Goal: Check status: Check status

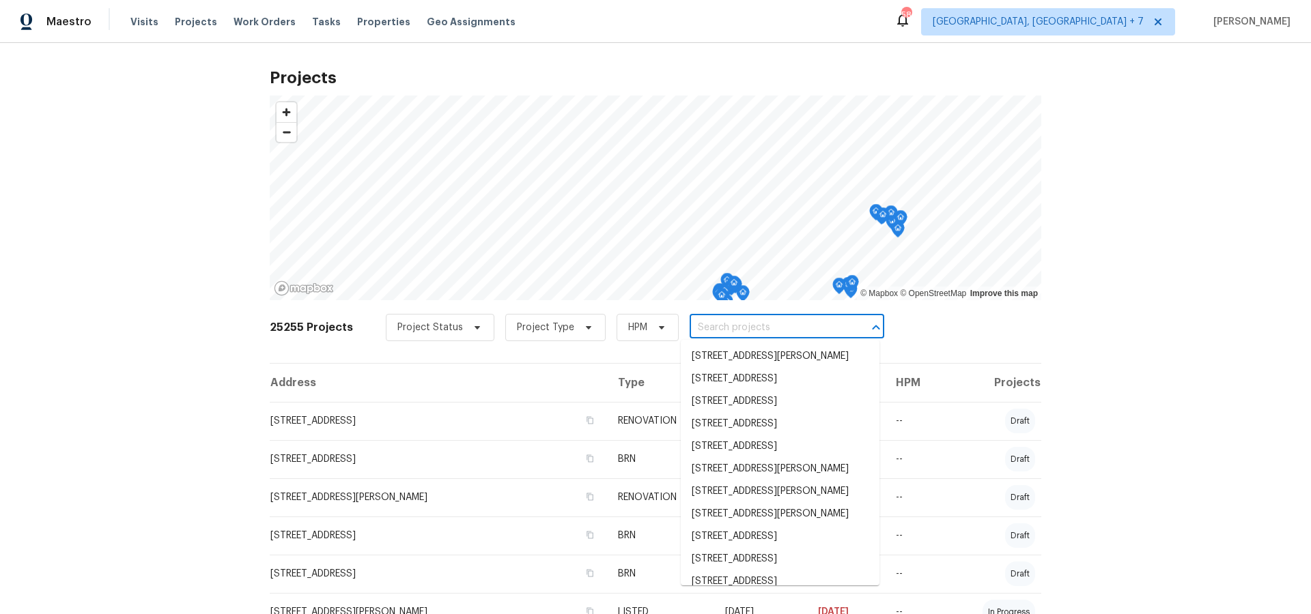
click at [748, 324] on input "text" at bounding box center [768, 327] width 156 height 21
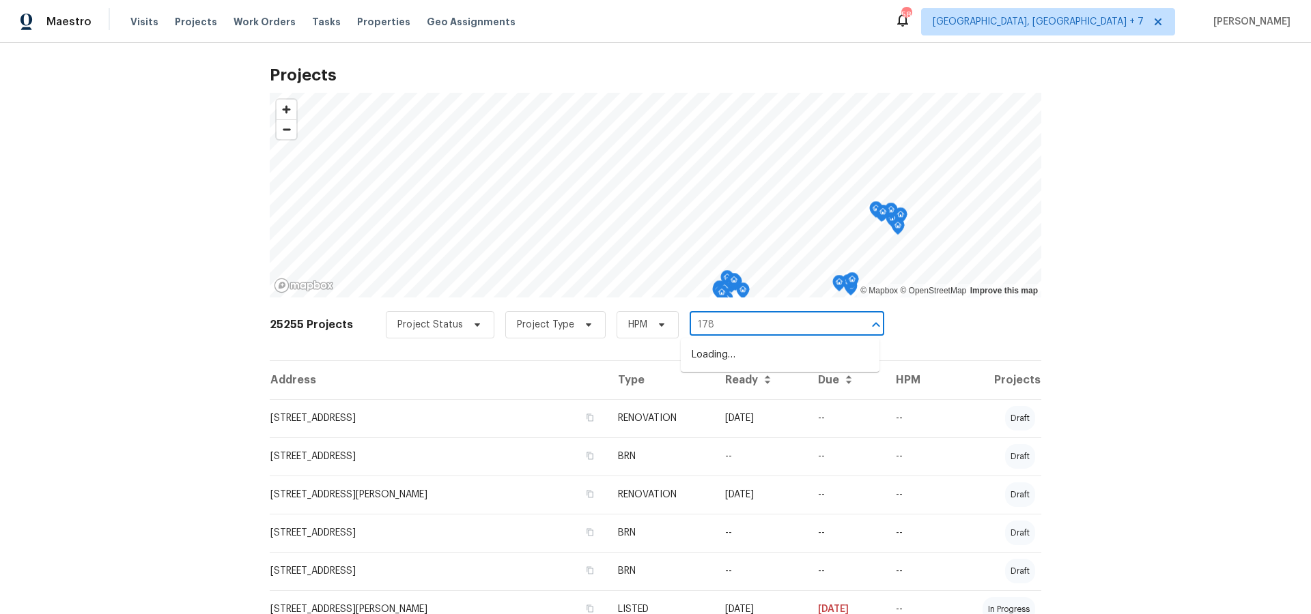
type input "1783"
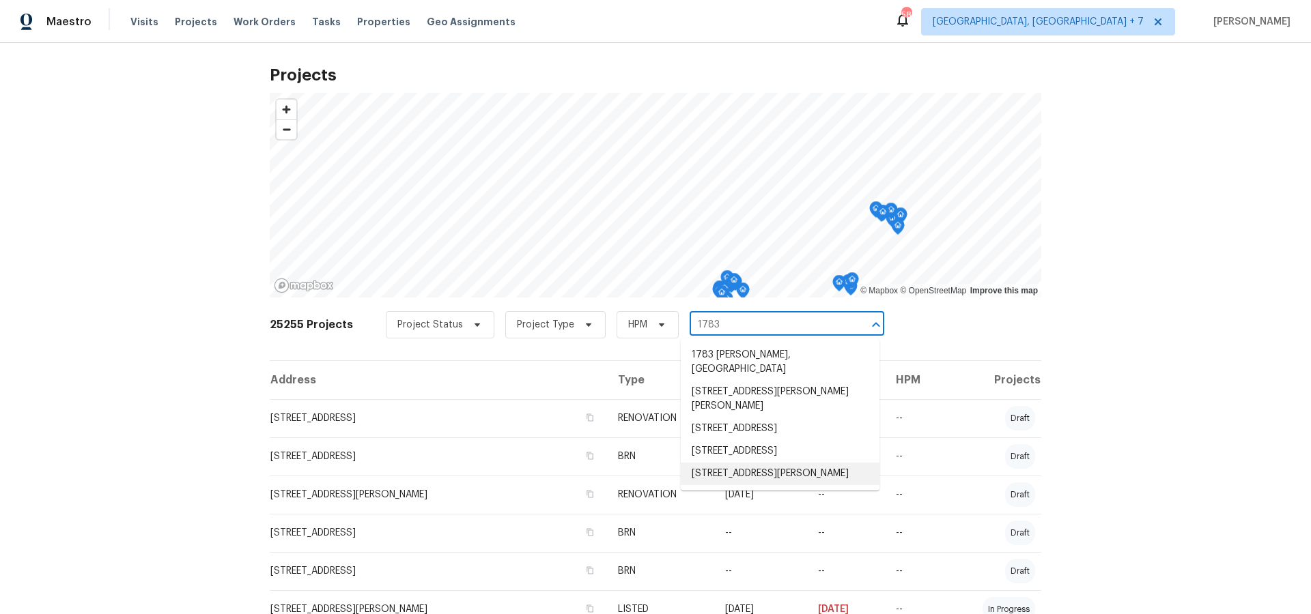
click at [739, 485] on li "[STREET_ADDRESS][PERSON_NAME]" at bounding box center [780, 474] width 199 height 23
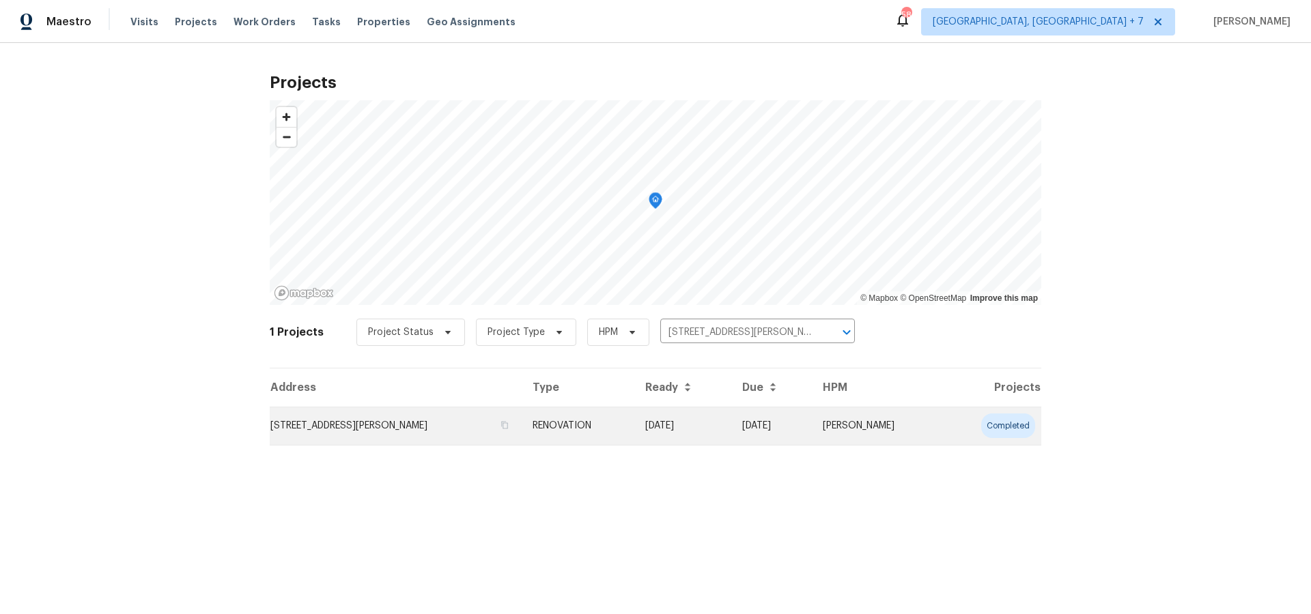
click at [371, 423] on td "[STREET_ADDRESS][PERSON_NAME]" at bounding box center [396, 426] width 252 height 38
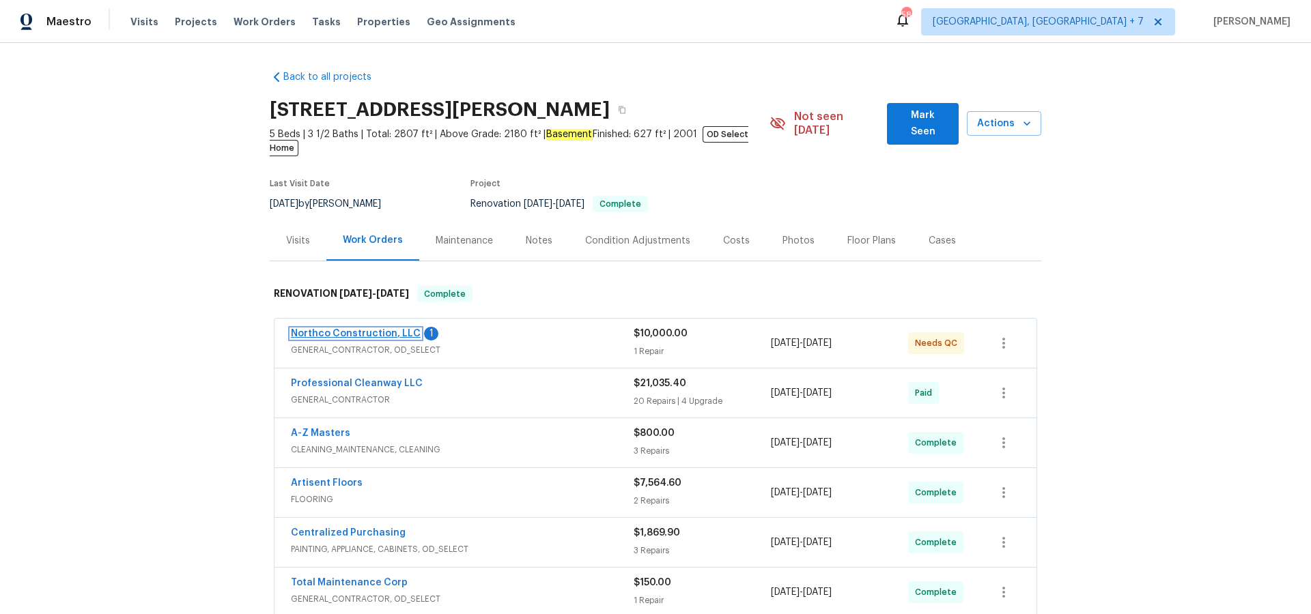
click at [344, 329] on link "Northco Construction, LLC" at bounding box center [356, 334] width 130 height 10
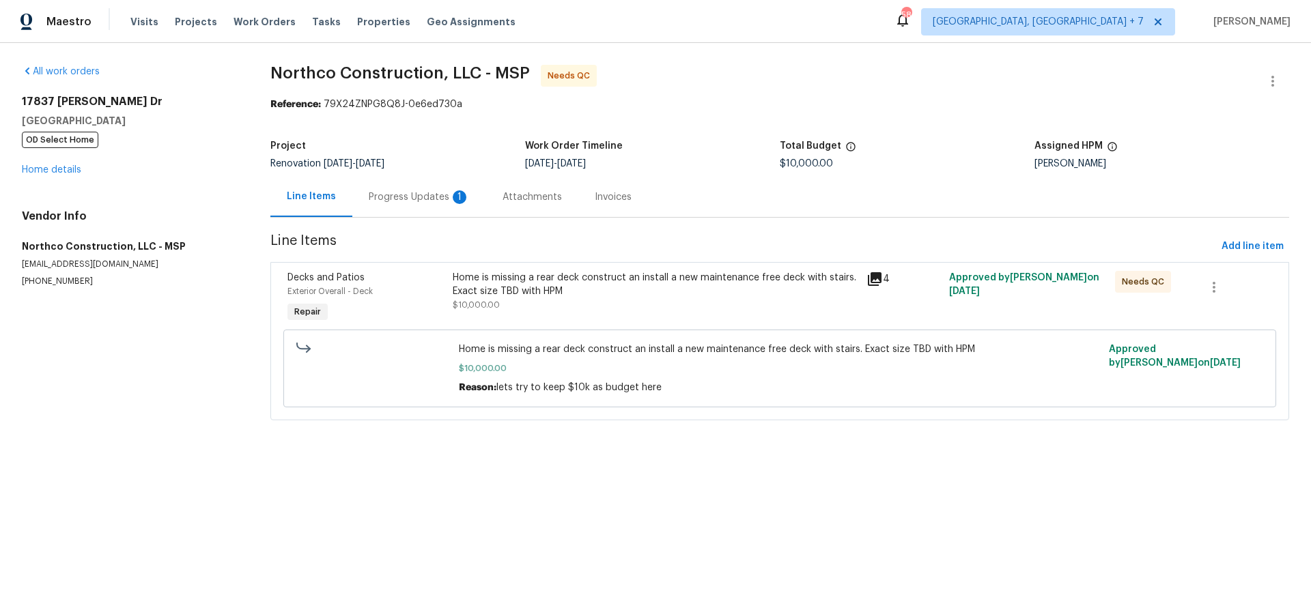
click at [879, 282] on icon at bounding box center [874, 279] width 16 height 16
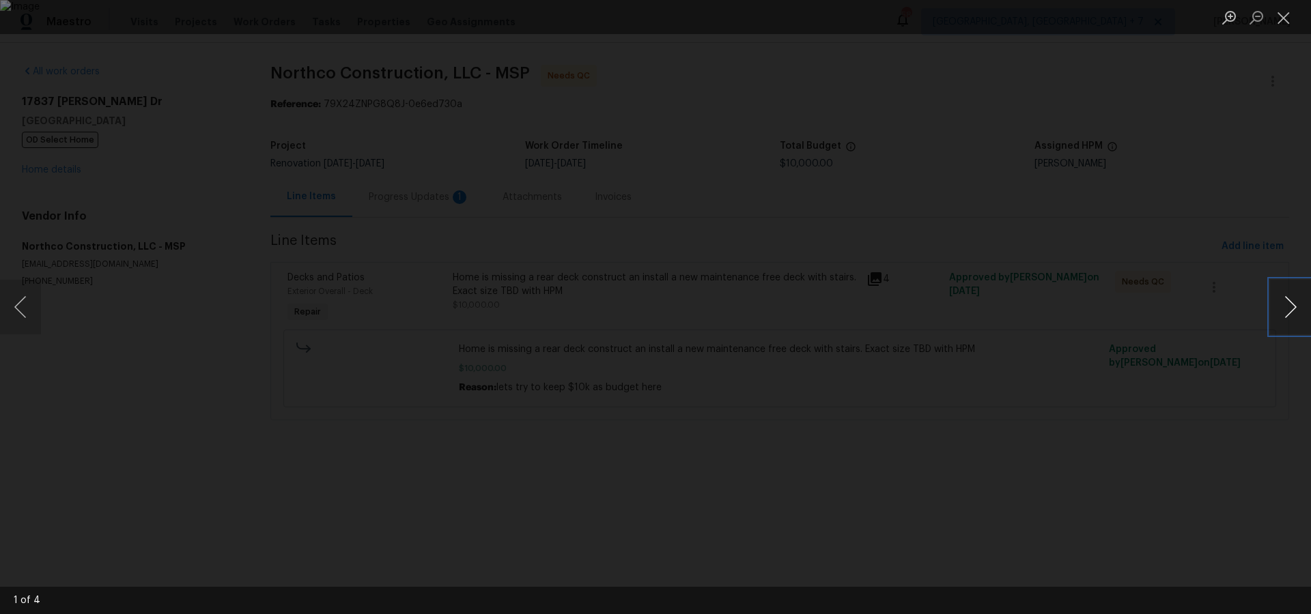
click at [1286, 302] on button "Next image" at bounding box center [1290, 307] width 41 height 55
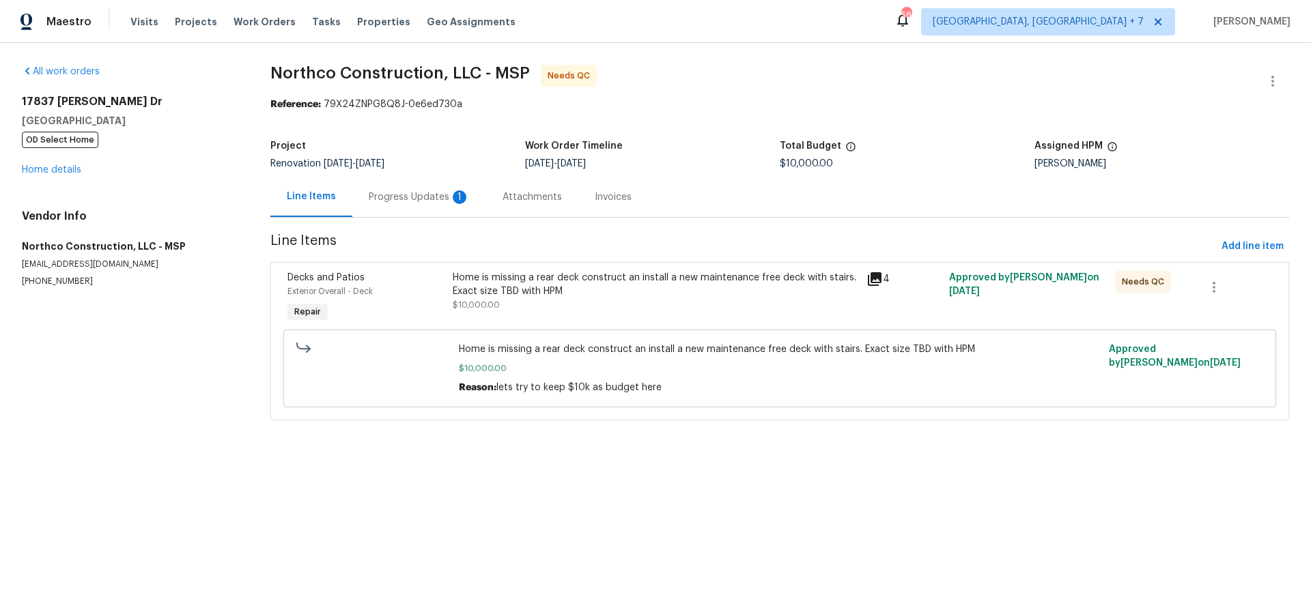
click at [393, 196] on div "Progress Updates 1" at bounding box center [419, 197] width 101 height 14
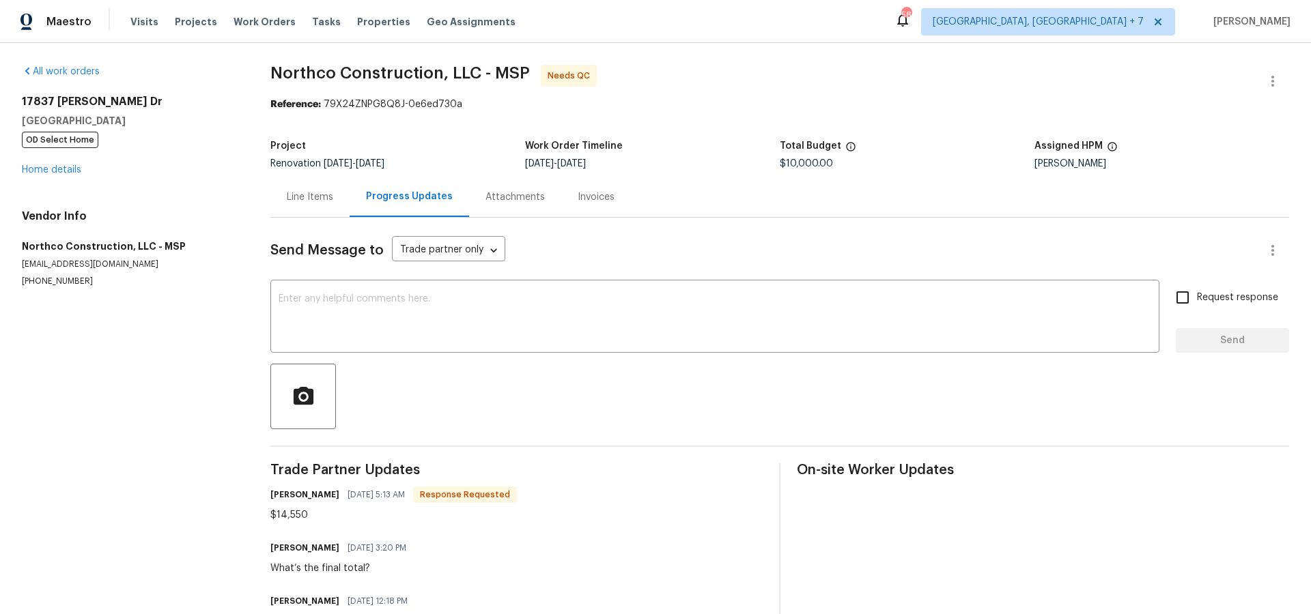
click at [46, 163] on div "[STREET_ADDRESS][PERSON_NAME][PERSON_NAME] OD Select Home Home details" at bounding box center [130, 136] width 216 height 82
click at [46, 167] on link "Home details" at bounding box center [51, 170] width 59 height 10
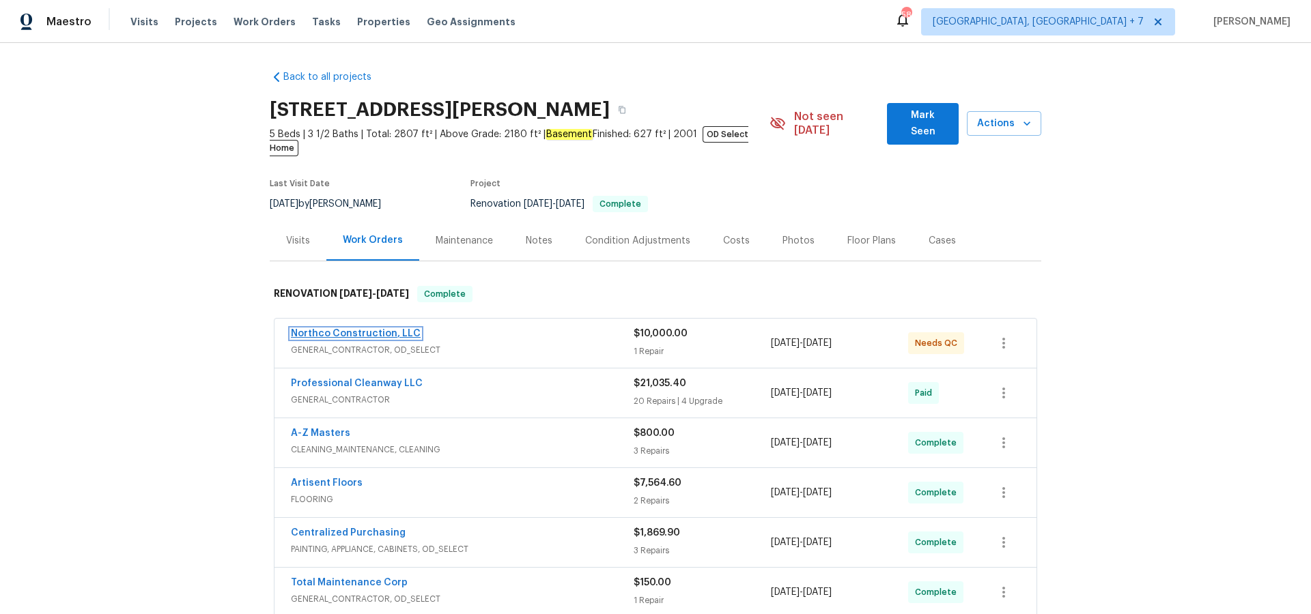
click at [374, 329] on link "Northco Construction, LLC" at bounding box center [356, 334] width 130 height 10
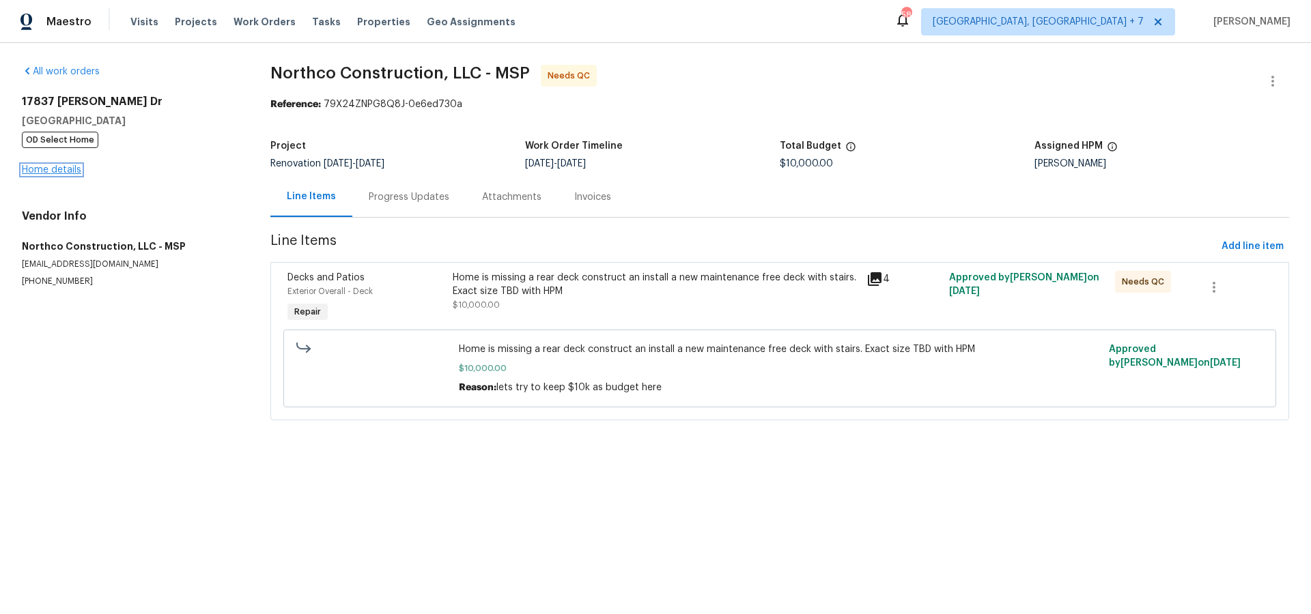
click at [64, 168] on link "Home details" at bounding box center [51, 170] width 59 height 10
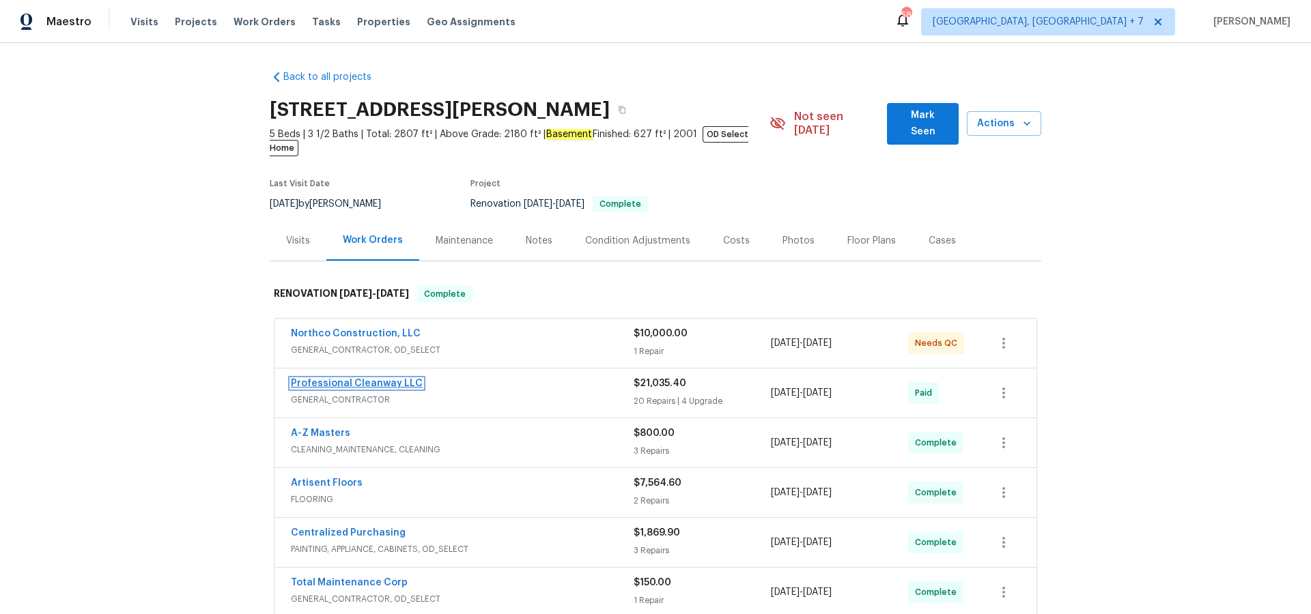
click at [391, 379] on link "Professional Cleanway LLC" at bounding box center [357, 384] width 132 height 10
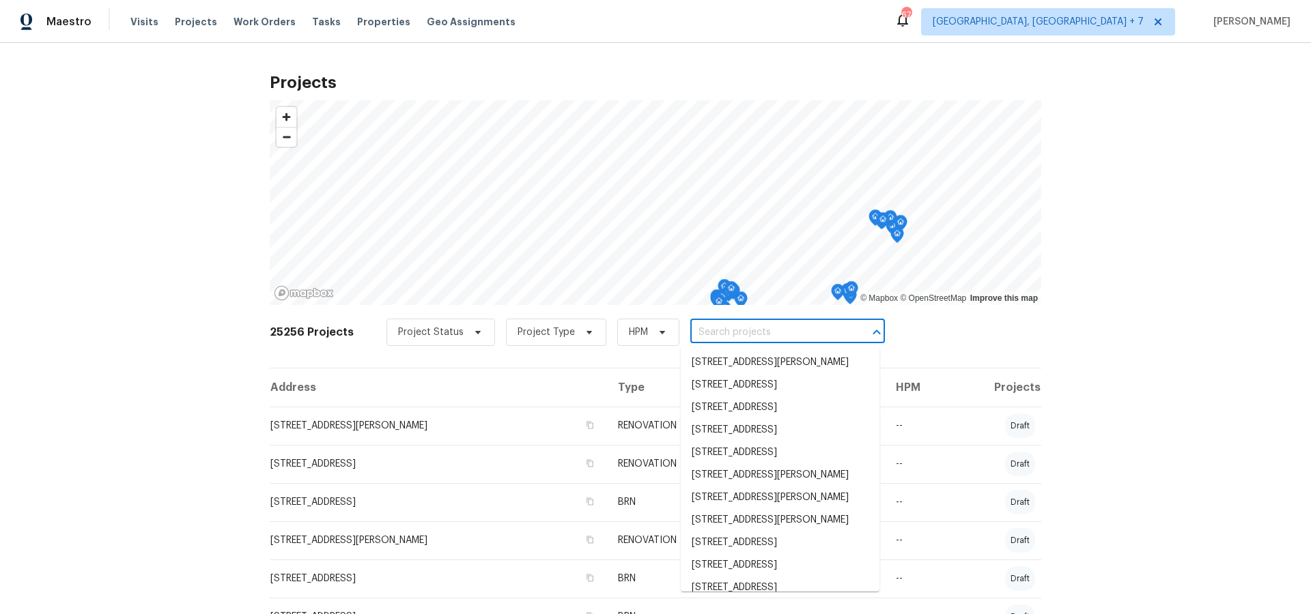
click at [773, 333] on input "text" at bounding box center [768, 332] width 156 height 21
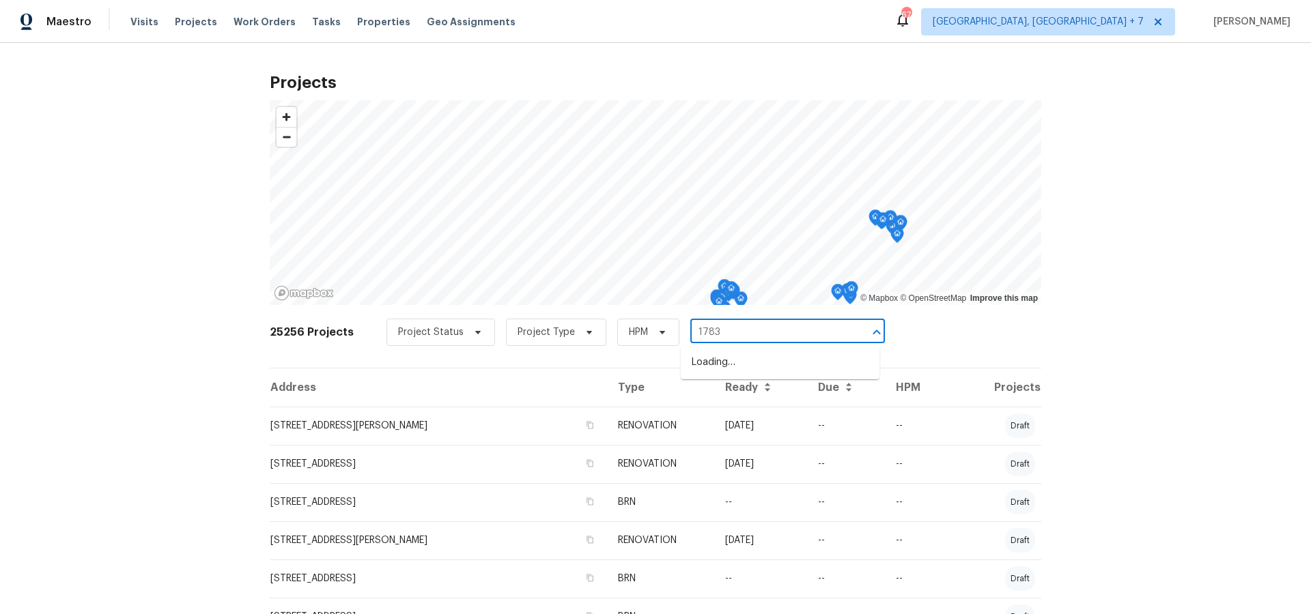
type input "17837"
click at [825, 365] on li "[STREET_ADDRESS][PERSON_NAME]" at bounding box center [780, 363] width 199 height 23
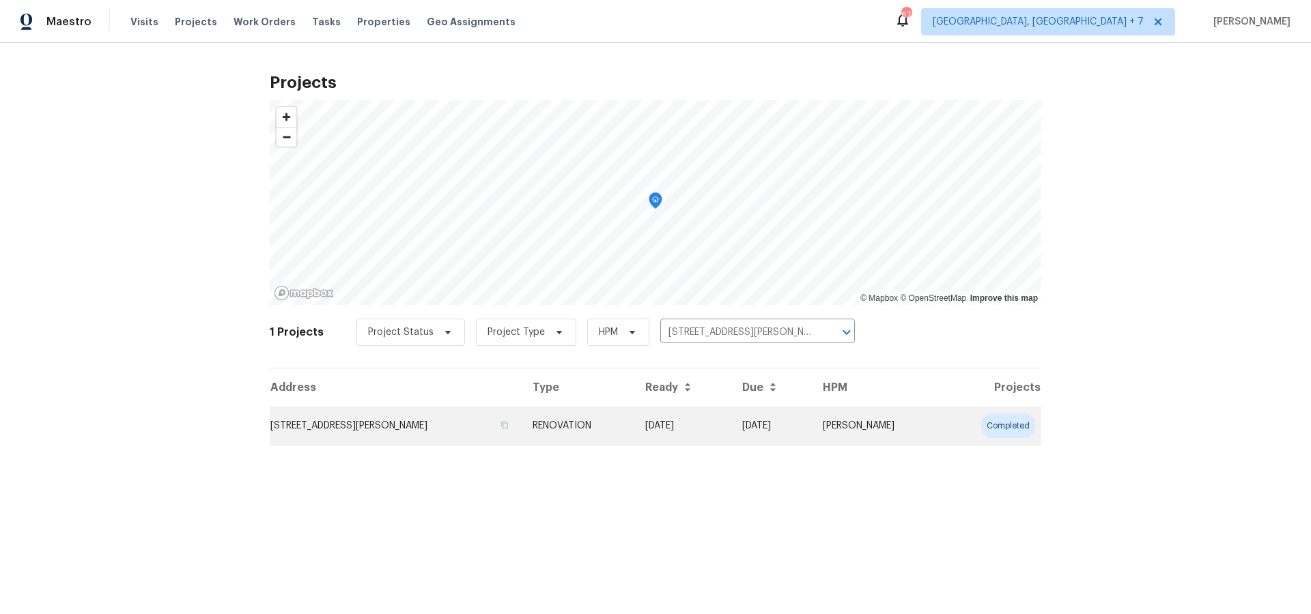
click at [423, 430] on td "[STREET_ADDRESS][PERSON_NAME]" at bounding box center [396, 426] width 252 height 38
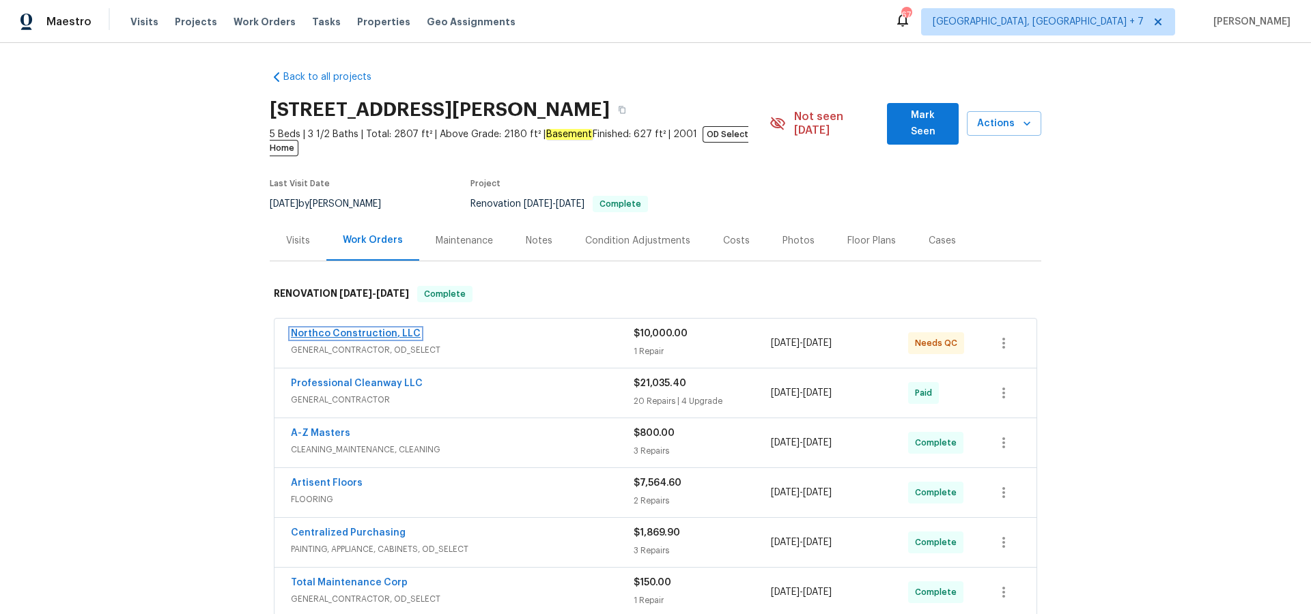
click at [359, 329] on link "Northco Construction, LLC" at bounding box center [356, 334] width 130 height 10
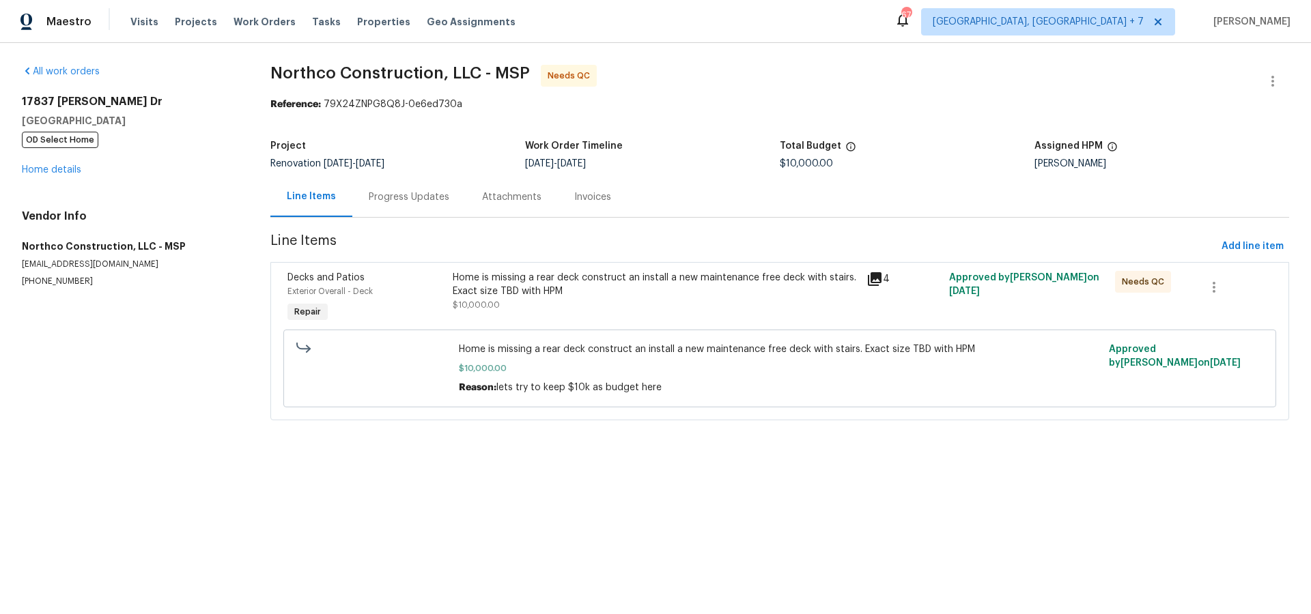
click at [384, 197] on div "Progress Updates" at bounding box center [409, 197] width 81 height 14
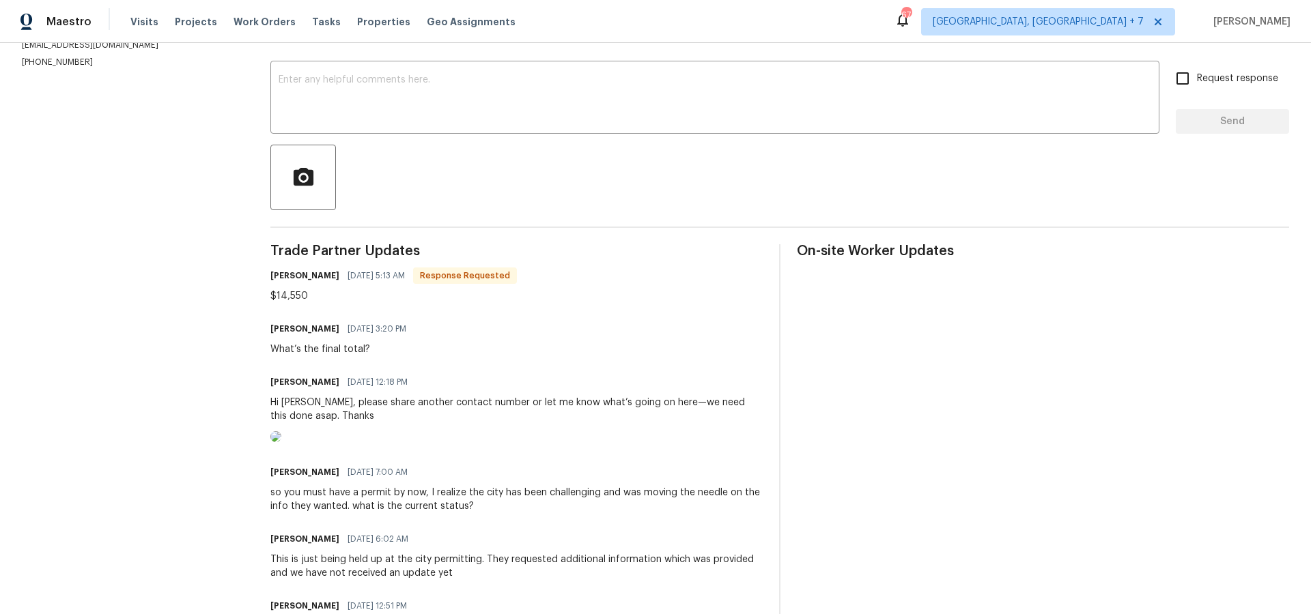
scroll to position [236, 0]
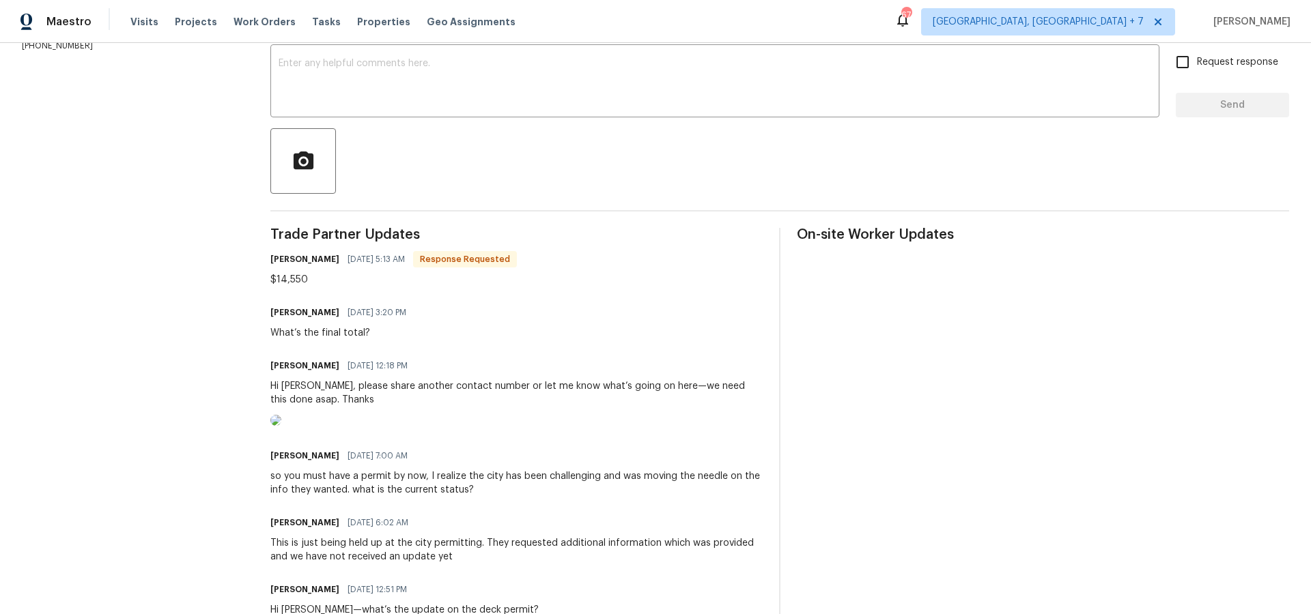
click at [281, 426] on img at bounding box center [275, 420] width 11 height 11
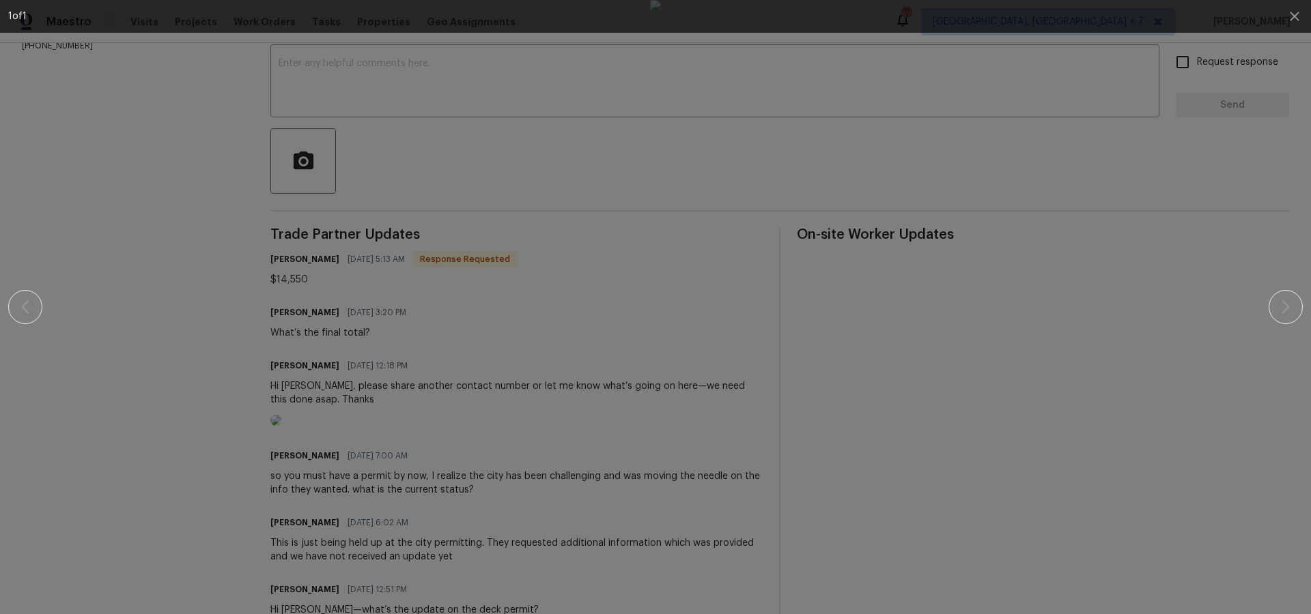
click at [661, 374] on img at bounding box center [655, 307] width 11 height 614
click at [1261, 298] on div at bounding box center [655, 307] width 1294 height 614
click at [1271, 307] on div at bounding box center [655, 307] width 1294 height 614
